Goal: Find specific fact: Find specific page/section

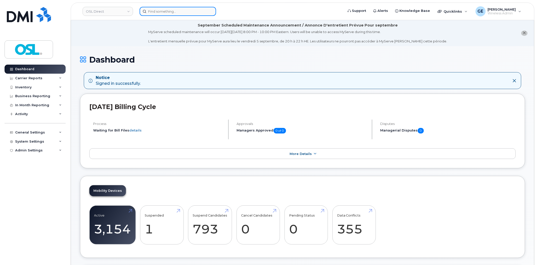
click at [181, 10] on input at bounding box center [178, 11] width 77 height 9
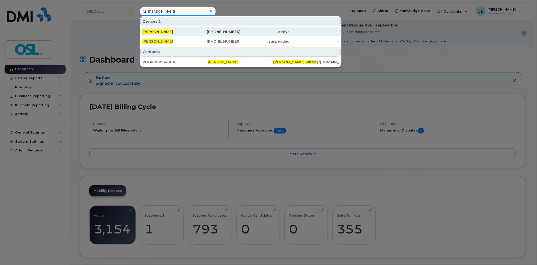
type input "nabil sultan"
click at [191, 29] on div "[PERSON_NAME]" at bounding box center [166, 31] width 49 height 5
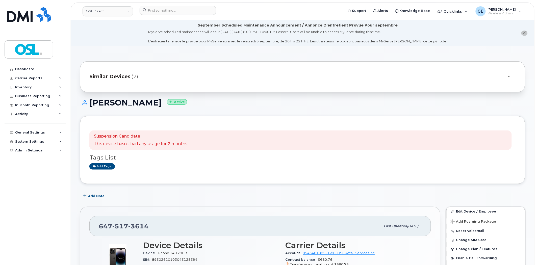
click at [97, 77] on span "Similar Devices" at bounding box center [109, 76] width 41 height 7
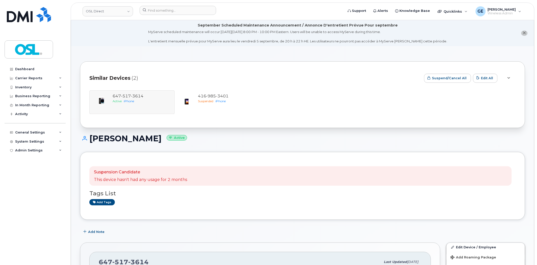
click at [296, 69] on div "Similar Devices (2) Suspend/Cancel All Edit All [PHONE_NUMBER] Active iPhone [P…" at bounding box center [302, 94] width 445 height 67
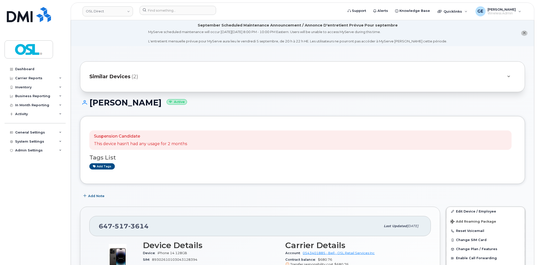
click at [282, 103] on h1 "[PERSON_NAME] Active" at bounding box center [302, 102] width 445 height 9
drag, startPoint x: 148, startPoint y: 228, endPoint x: 97, endPoint y: 235, distance: 51.8
click at [97, 235] on div "[PHONE_NUMBER] Last updated [DATE]" at bounding box center [260, 226] width 342 height 20
copy span "[PHONE_NUMBER]"
click at [241, 105] on h1 "[PERSON_NAME] Active" at bounding box center [302, 102] width 445 height 9
